Goal: Task Accomplishment & Management: Use online tool/utility

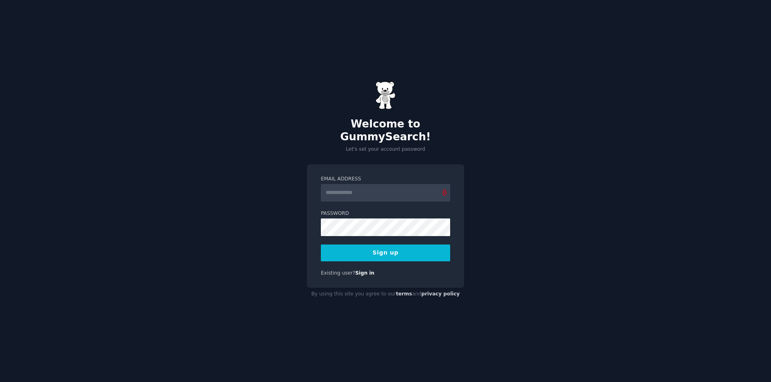
click at [373, 187] on input "Email Address" at bounding box center [385, 193] width 129 height 18
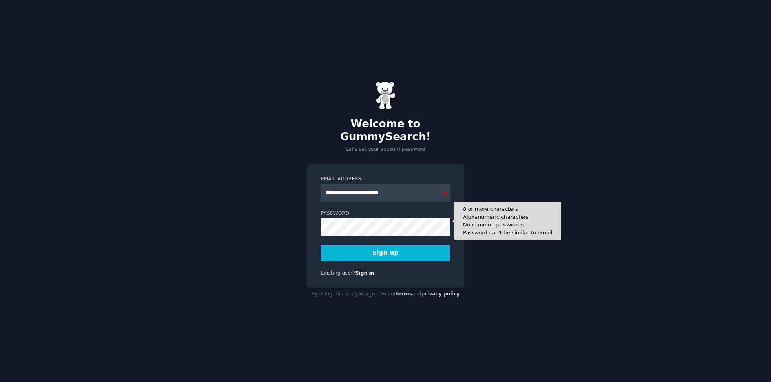
type input "**********"
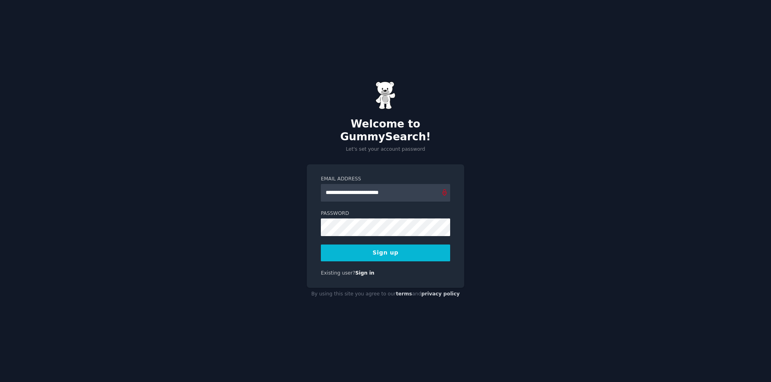
click at [389, 248] on button "Sign up" at bounding box center [385, 253] width 129 height 17
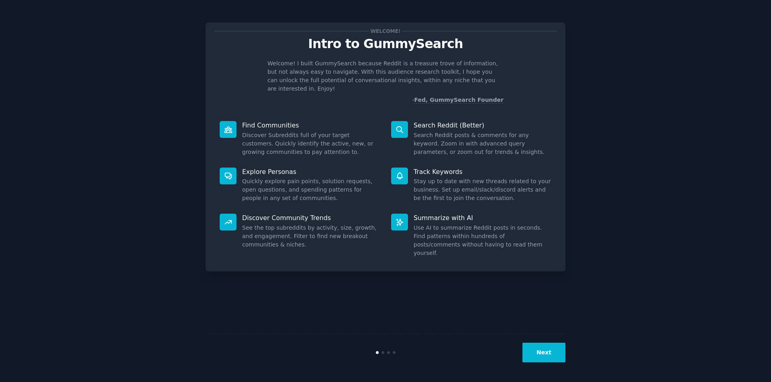
click at [539, 355] on button "Next" at bounding box center [543, 353] width 43 height 20
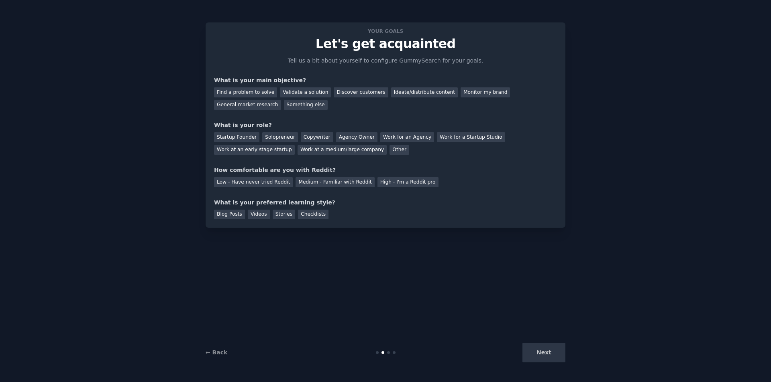
click at [539, 355] on div "Next" at bounding box center [505, 353] width 120 height 20
click at [454, 193] on div "Your goals Let's get acquainted Tell us a bit about yourself to configure Gummy…" at bounding box center [385, 125] width 343 height 189
click at [284, 108] on div "Something else" at bounding box center [306, 105] width 44 height 10
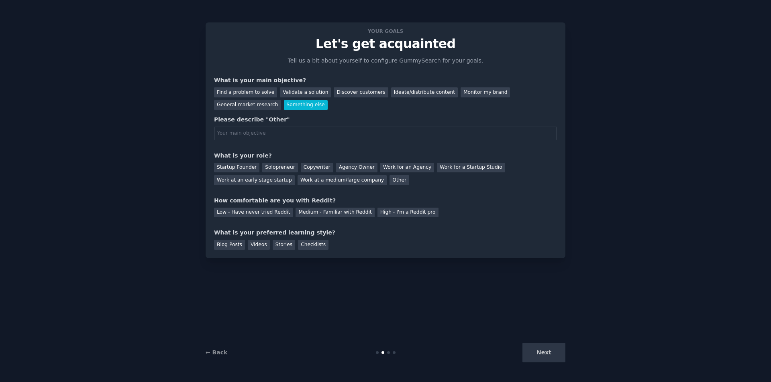
click at [284, 108] on div "Something else" at bounding box center [306, 105] width 44 height 10
click at [366, 128] on input "text" at bounding box center [385, 134] width 343 height 14
click at [387, 167] on div "Work for an Agency" at bounding box center [407, 168] width 54 height 10
click at [344, 135] on input "V" at bounding box center [385, 134] width 343 height 14
click at [329, 208] on div "Medium - Familiar with Reddit" at bounding box center [334, 213] width 79 height 10
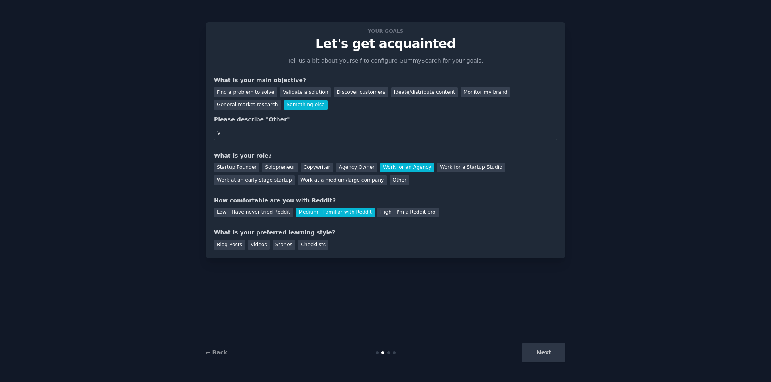
click at [291, 135] on input "V" at bounding box center [385, 134] width 343 height 14
type input "Visitor"
click at [275, 248] on div "Stories" at bounding box center [283, 245] width 22 height 10
click at [559, 356] on button "Next" at bounding box center [543, 353] width 43 height 20
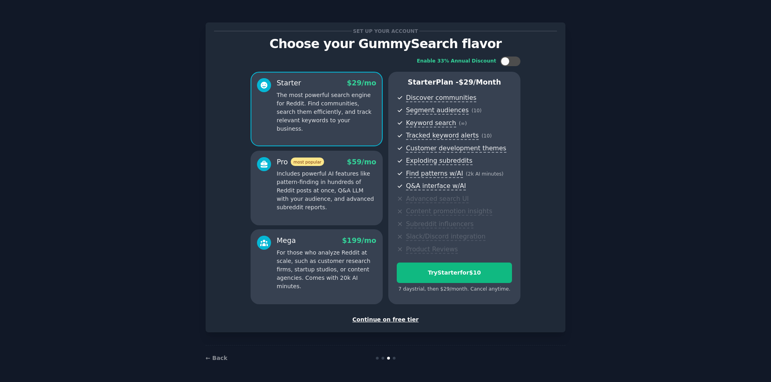
click at [403, 321] on div "Continue on free tier" at bounding box center [385, 320] width 343 height 8
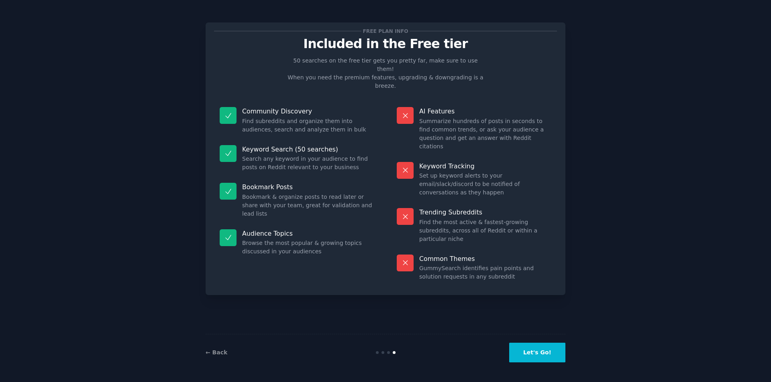
click at [525, 354] on button "Let's Go!" at bounding box center [537, 353] width 56 height 20
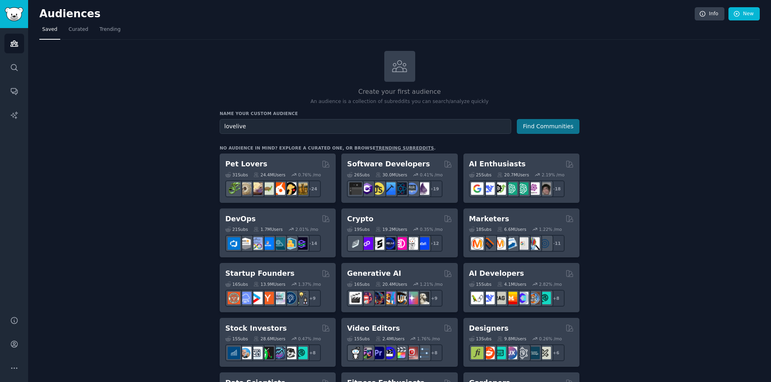
type input "lovelive"
click at [531, 130] on button "Find Communities" at bounding box center [547, 126] width 63 height 15
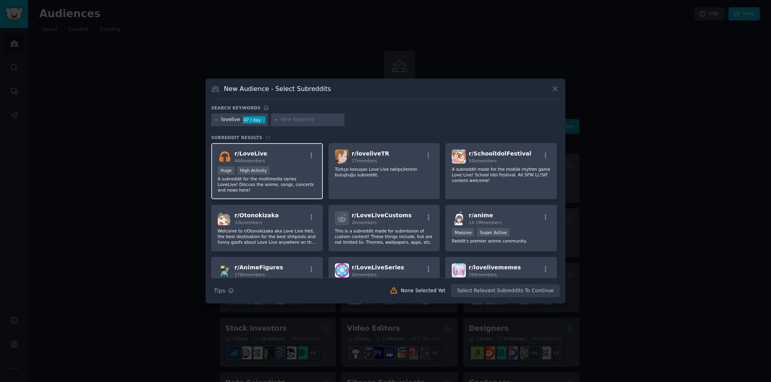
click at [267, 152] on div "r/ LoveLive 444k members" at bounding box center [267, 157] width 99 height 14
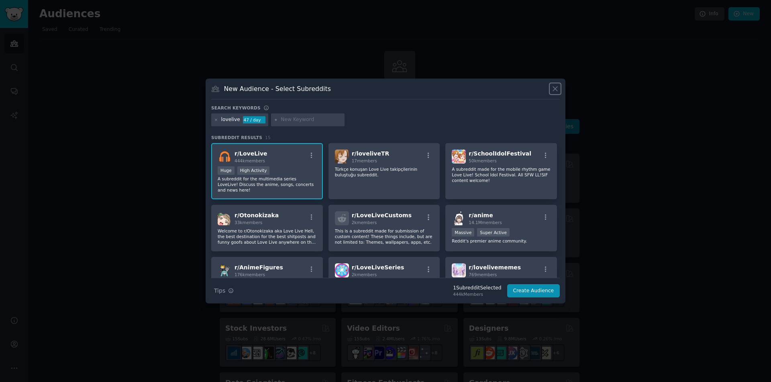
click at [551, 86] on icon at bounding box center [555, 89] width 8 height 8
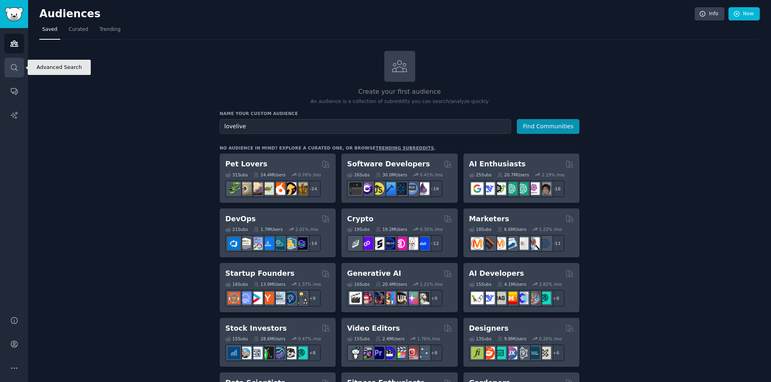
click at [8, 66] on link "Search" at bounding box center [14, 68] width 20 height 20
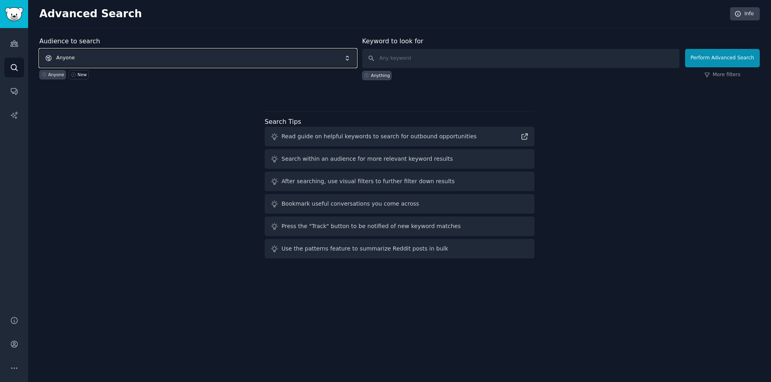
click at [173, 58] on span "Anyone" at bounding box center [197, 58] width 317 height 18
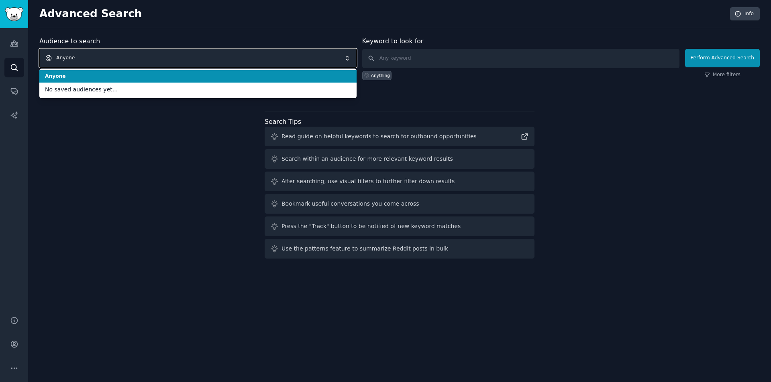
click at [167, 53] on span "Anyone" at bounding box center [197, 58] width 317 height 18
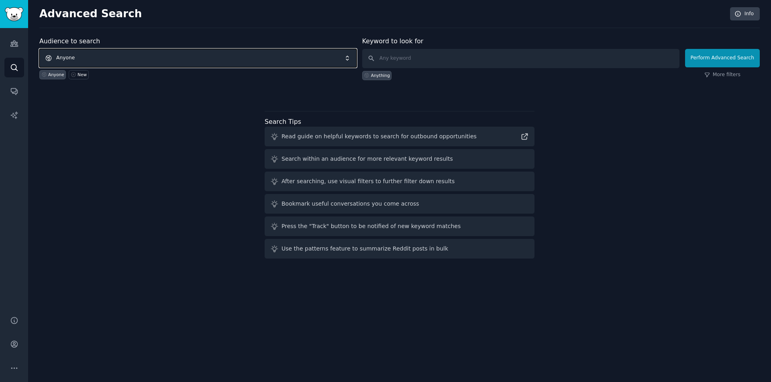
click at [123, 59] on span "Anyone" at bounding box center [197, 58] width 317 height 18
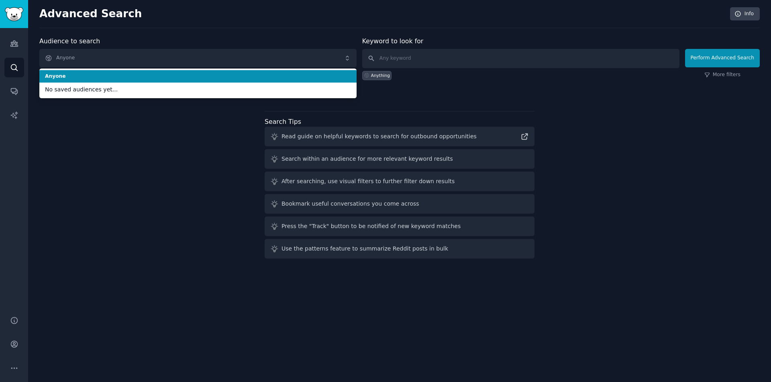
click at [117, 74] on span "Anyone" at bounding box center [198, 76] width 306 height 7
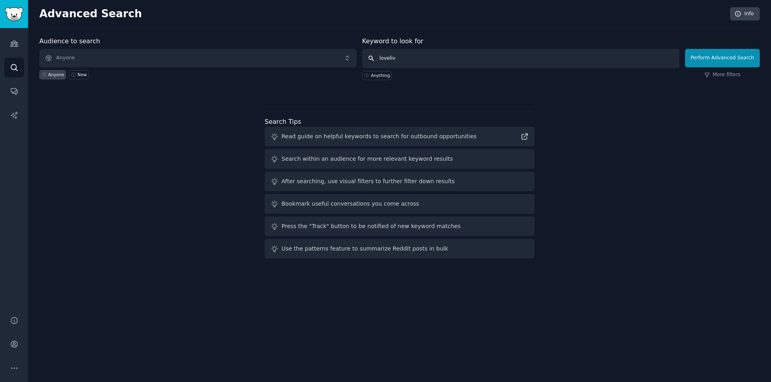
type input "lovelive"
click button "Perform Advanced Search" at bounding box center [722, 58] width 75 height 18
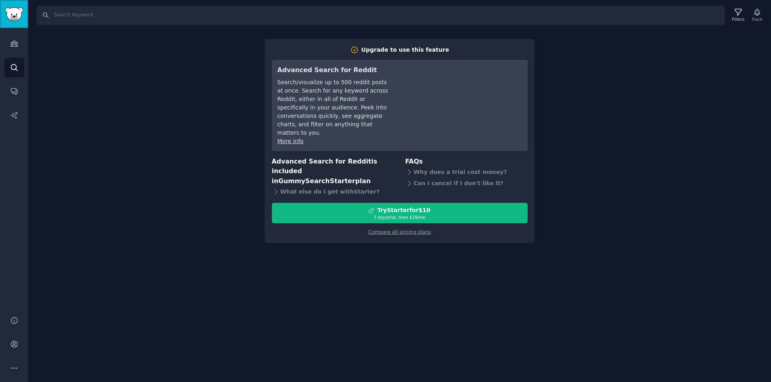
click at [5, 18] on img "Sidebar" at bounding box center [14, 14] width 18 height 14
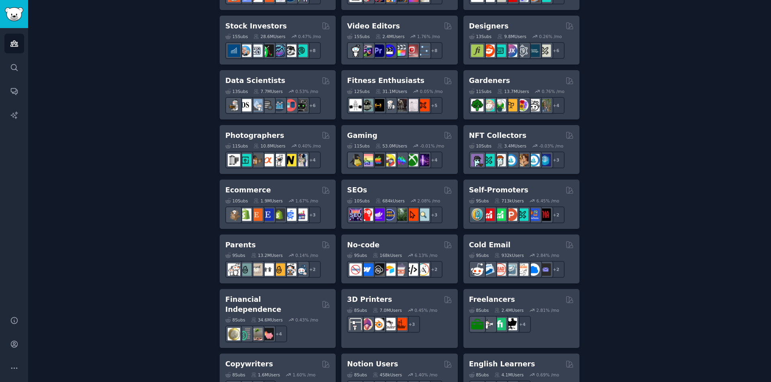
scroll to position [543, 0]
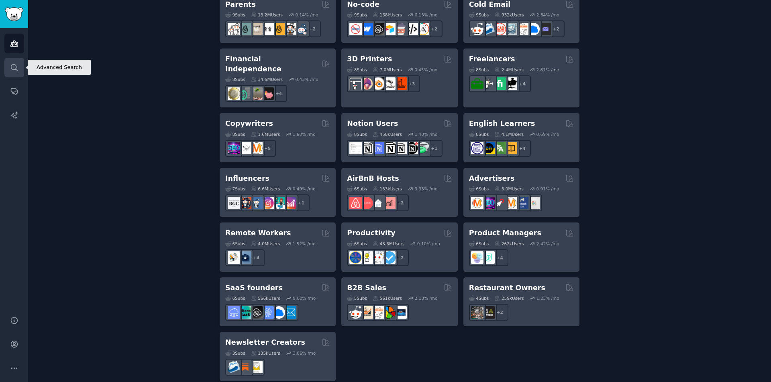
click at [17, 74] on link "Search" at bounding box center [14, 68] width 20 height 20
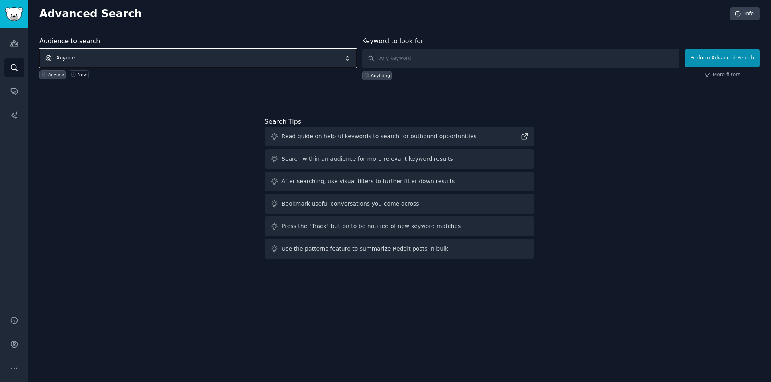
click at [77, 58] on span "Anyone" at bounding box center [197, 58] width 317 height 18
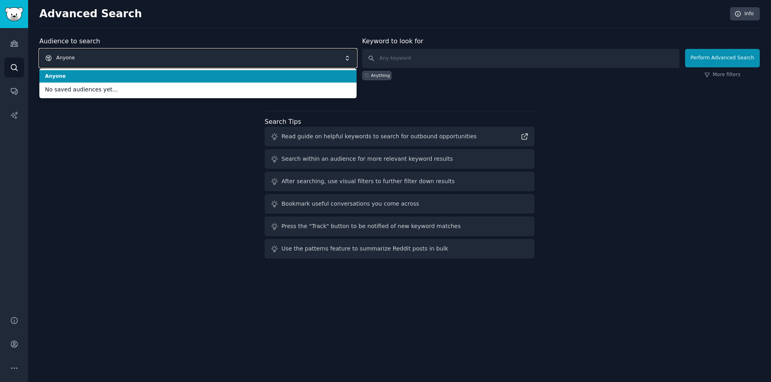
click at [77, 59] on span "Anyone" at bounding box center [197, 58] width 317 height 18
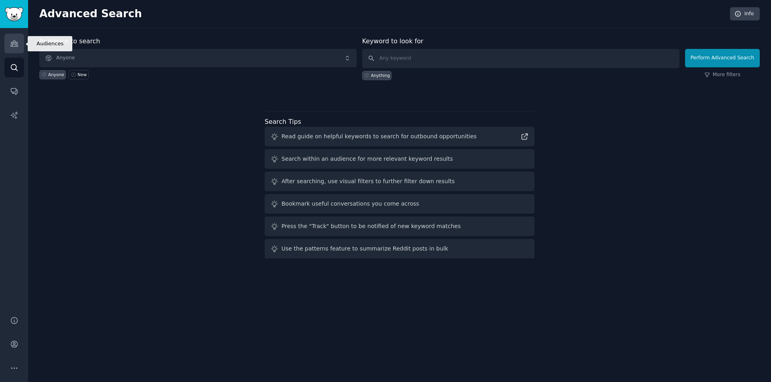
click at [14, 49] on link "Audiences" at bounding box center [14, 44] width 20 height 20
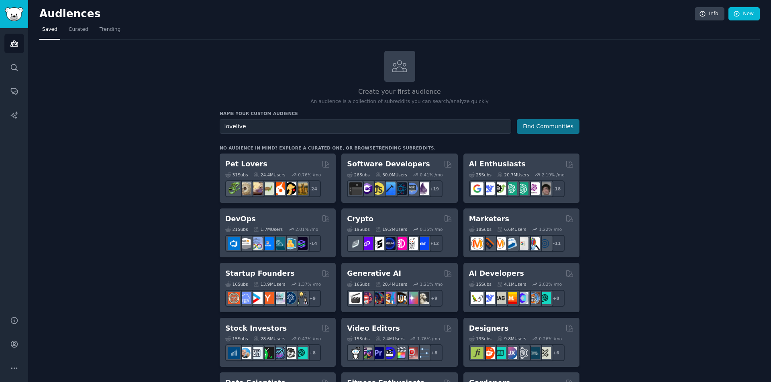
type input "lovelive"
click at [550, 122] on button "Find Communities" at bounding box center [547, 126] width 63 height 15
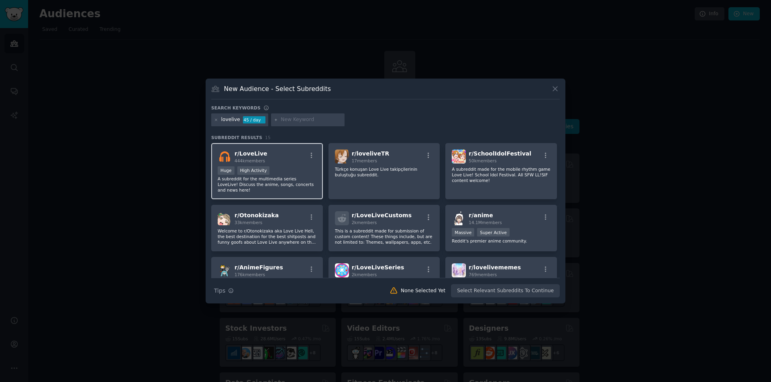
click at [281, 158] on div "r/ LoveLive 444k members" at bounding box center [267, 157] width 99 height 14
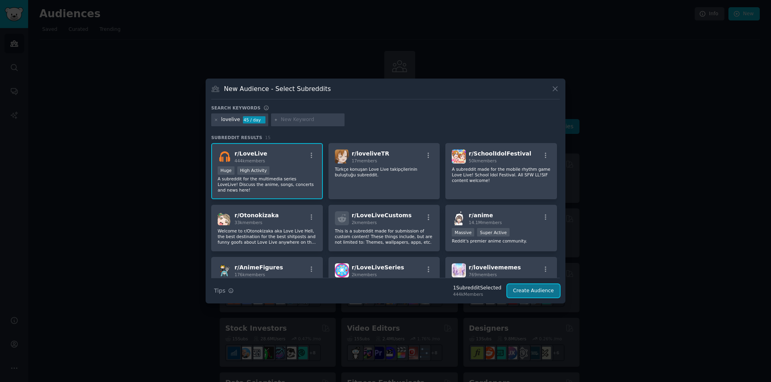
click at [539, 293] on button "Create Audience" at bounding box center [533, 292] width 53 height 14
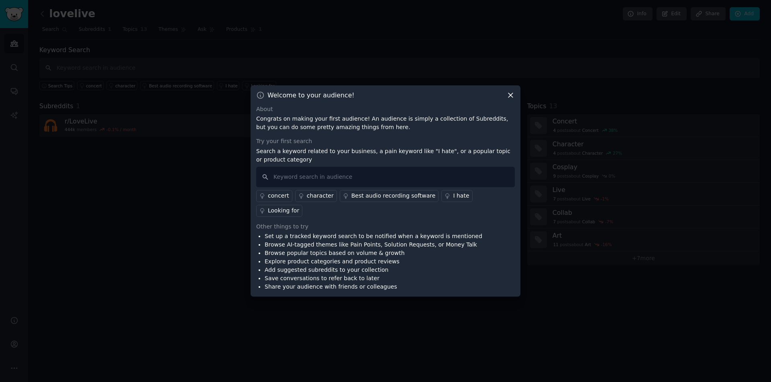
click at [509, 100] on icon at bounding box center [510, 95] width 8 height 8
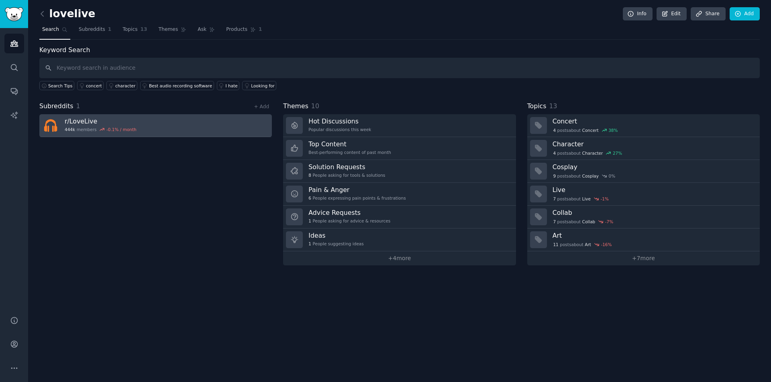
click at [96, 118] on h3 "r/ LoveLive" at bounding box center [101, 121] width 72 height 8
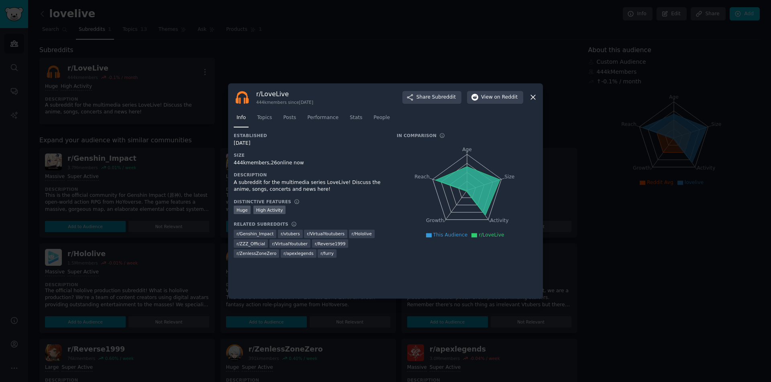
click at [468, 166] on icon "Age Size Activity Growth Reach" at bounding box center [466, 190] width 140 height 101
click at [259, 117] on span "Topics" at bounding box center [264, 117] width 15 height 7
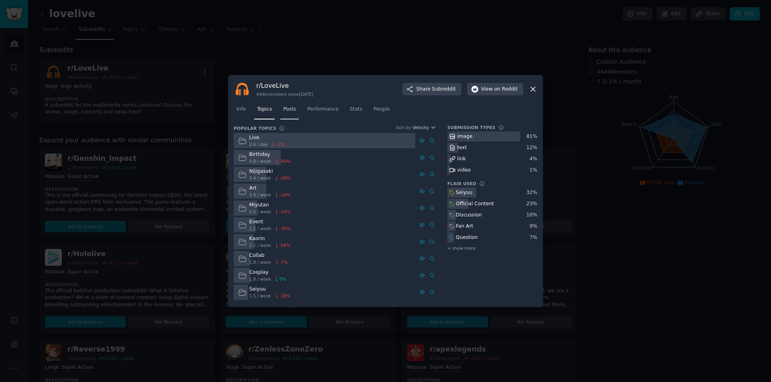
click at [287, 118] on link "Posts" at bounding box center [289, 111] width 18 height 16
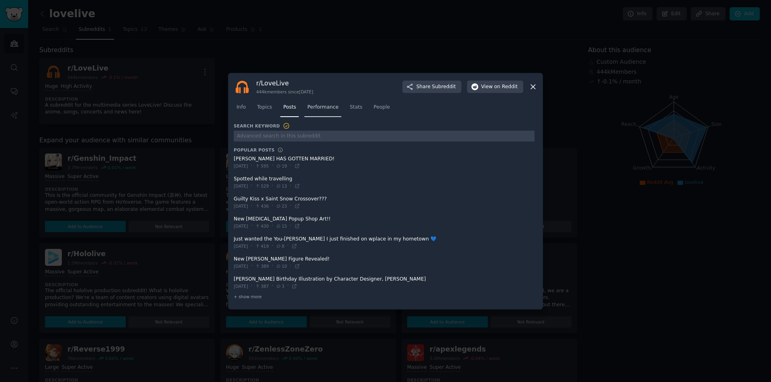
click at [329, 114] on link "Performance" at bounding box center [322, 109] width 37 height 16
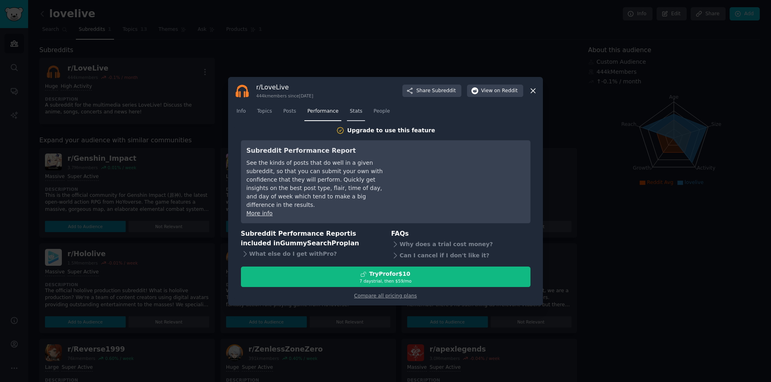
click at [352, 114] on span "Stats" at bounding box center [356, 111] width 12 height 7
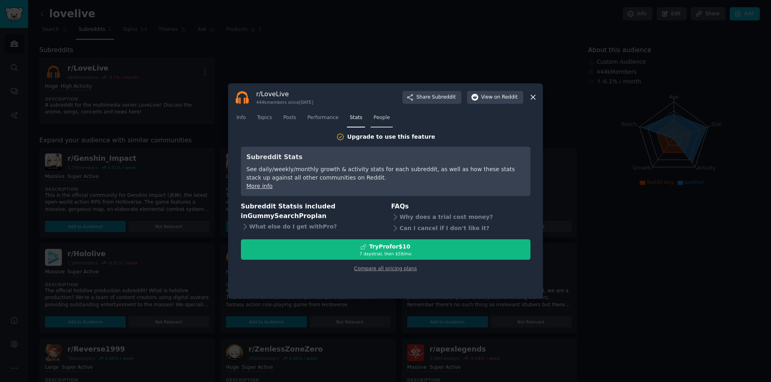
click at [373, 116] on span "People" at bounding box center [381, 117] width 16 height 7
click at [338, 115] on nav "Info Topics Posts Performance Stats People" at bounding box center [385, 120] width 303 height 16
click at [538, 96] on div "r/ LoveLive 444k members since [DATE] Share Subreddit View on Reddit Info Topic…" at bounding box center [385, 191] width 315 height 216
click at [537, 96] on div "r/ LoveLive 444k members since [DATE] Share Subreddit View on Reddit Info Topic…" at bounding box center [385, 191] width 315 height 216
click at [535, 95] on icon at bounding box center [533, 97] width 8 height 8
